Goal: Task Accomplishment & Management: Use online tool/utility

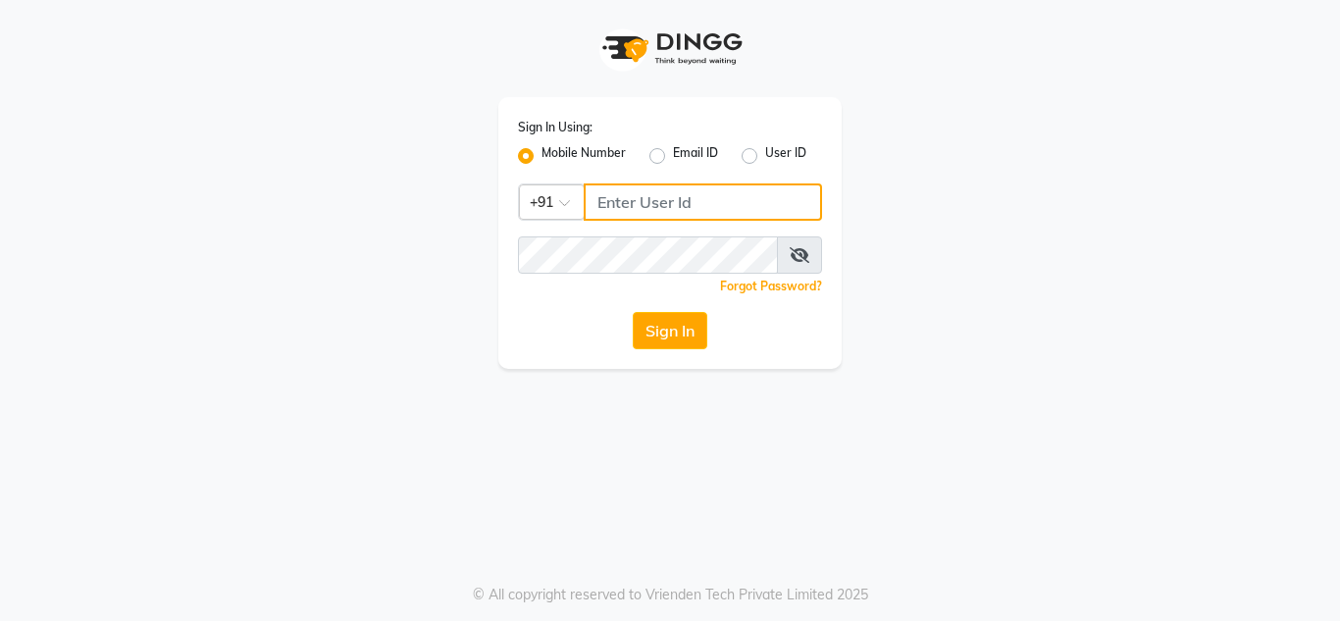
click at [620, 207] on input "Username" at bounding box center [703, 201] width 238 height 37
type input "7400135555"
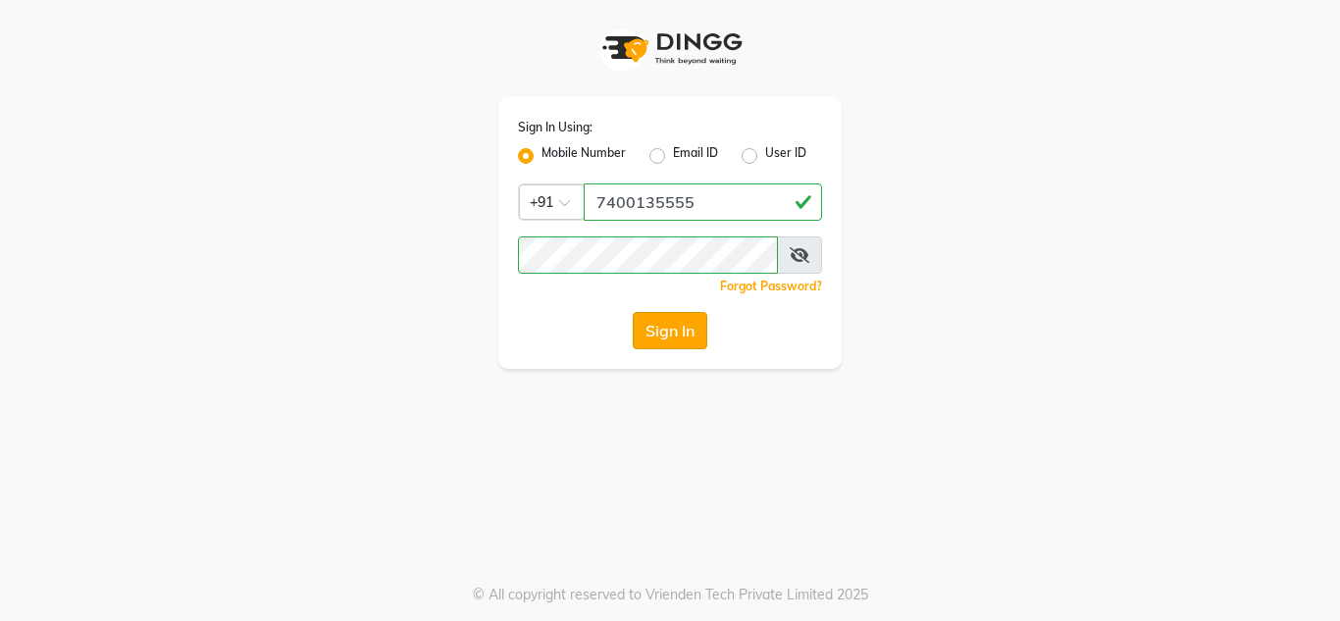
click at [662, 329] on button "Sign In" at bounding box center [670, 330] width 75 height 37
